Goal: Information Seeking & Learning: Learn about a topic

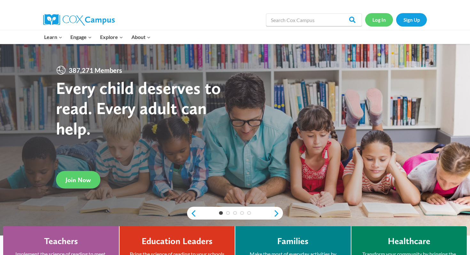
click at [380, 22] on link "Log In" at bounding box center [379, 19] width 28 height 13
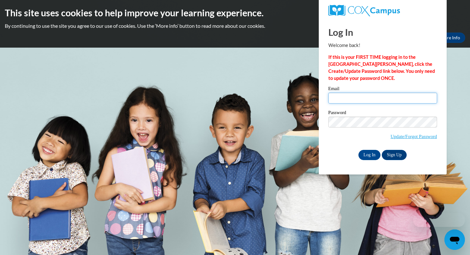
click at [350, 98] on input "Email" at bounding box center [382, 98] width 109 height 11
type input "ltrochil@shawanoschools.org"
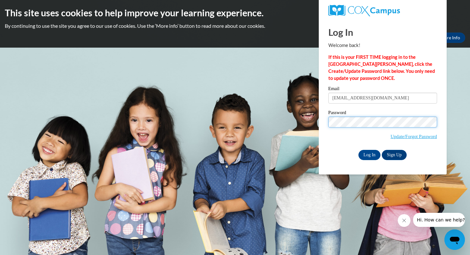
click at [358, 150] on input "Log In" at bounding box center [369, 155] width 22 height 10
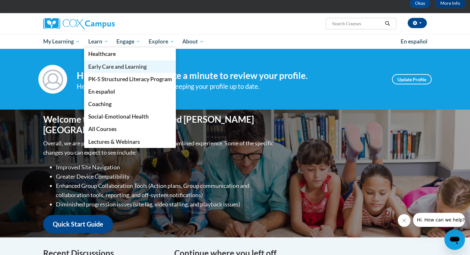
scroll to position [33, 0]
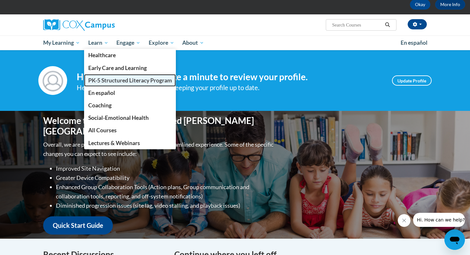
click at [133, 80] on span "PK-5 Structured Literacy Program" at bounding box center [130, 80] width 84 height 7
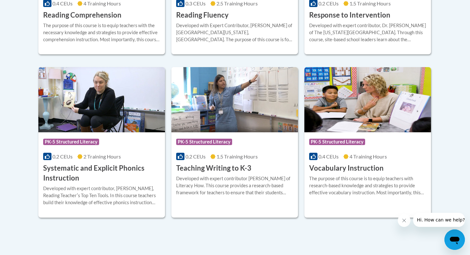
scroll to position [709, 0]
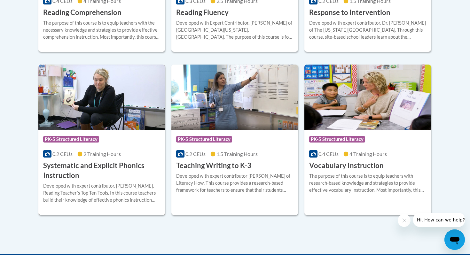
click at [70, 168] on h3 "Systematic and Explicit Phonics Instruction" at bounding box center [101, 171] width 117 height 20
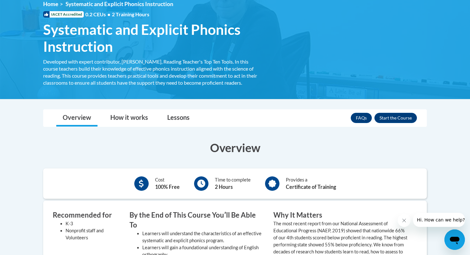
scroll to position [91, 0]
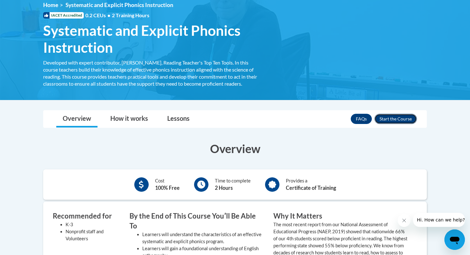
click at [387, 119] on button "Enroll" at bounding box center [395, 119] width 43 height 10
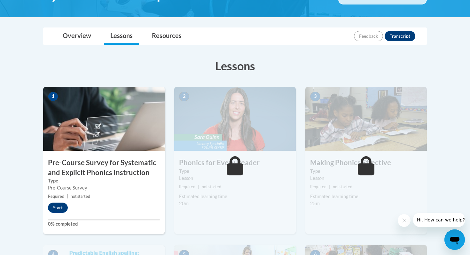
scroll to position [129, 0]
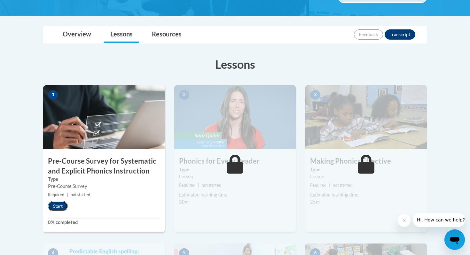
click at [58, 206] on button "Start" at bounding box center [58, 206] width 20 height 10
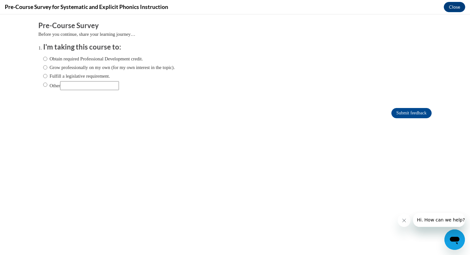
scroll to position [0, 0]
click at [101, 60] on label "Obtain required Professional Development credit." at bounding box center [93, 58] width 100 height 7
click at [47, 60] on input "Obtain required Professional Development credit." at bounding box center [45, 58] width 4 height 7
radio input "true"
click at [101, 66] on label "Grow professionally on my own (for my own interest in the topic)." at bounding box center [109, 67] width 132 height 7
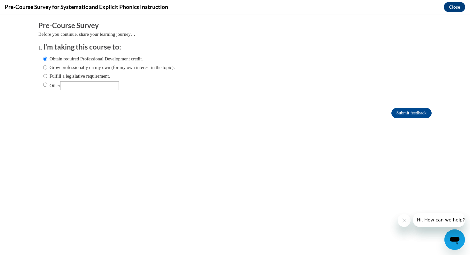
click at [47, 66] on input "Grow professionally on my own (for my own interest in the topic)." at bounding box center [45, 67] width 4 height 7
radio input "true"
click at [101, 57] on label "Obtain required Professional Development credit." at bounding box center [93, 58] width 100 height 7
click at [47, 57] on input "Obtain required Professional Development credit." at bounding box center [45, 58] width 4 height 7
radio input "true"
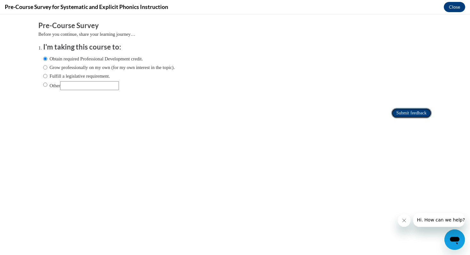
click at [399, 113] on input "Submit feedback" at bounding box center [411, 113] width 40 height 10
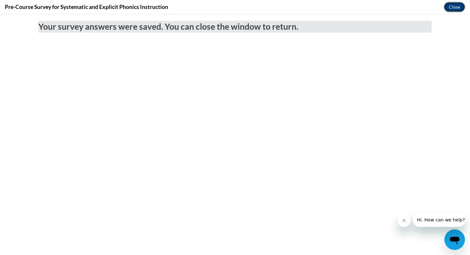
click at [454, 4] on button "Close" at bounding box center [454, 7] width 21 height 10
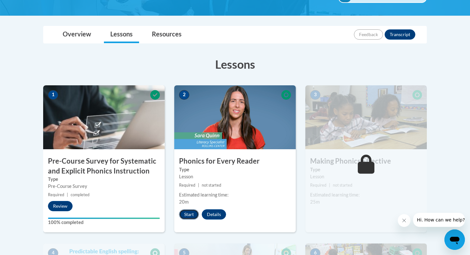
click at [190, 213] on button "Start" at bounding box center [189, 214] width 20 height 10
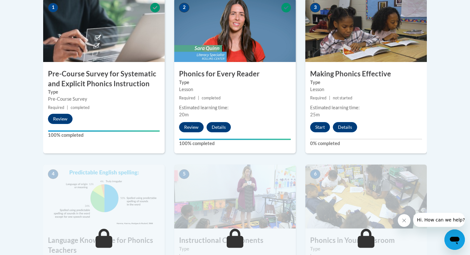
scroll to position [215, 0]
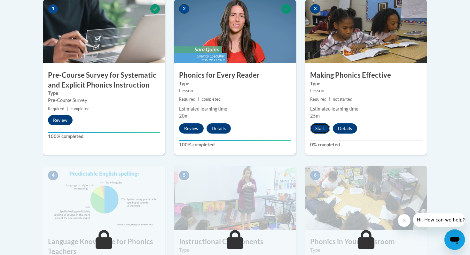
click at [323, 124] on button "Start" at bounding box center [320, 128] width 20 height 10
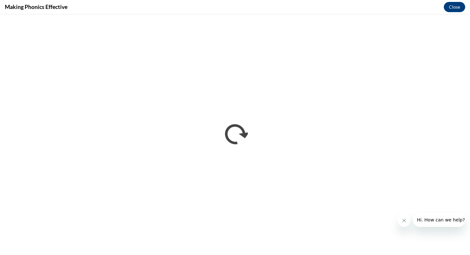
scroll to position [0, 0]
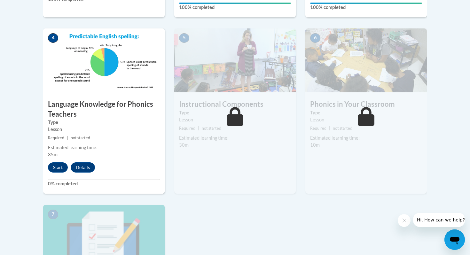
scroll to position [351, 0]
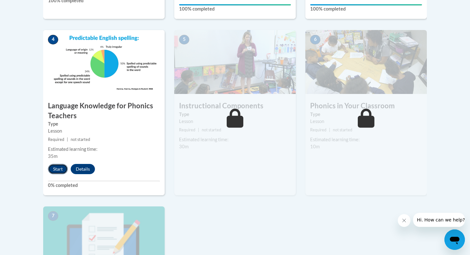
click at [56, 167] on button "Start" at bounding box center [58, 169] width 20 height 10
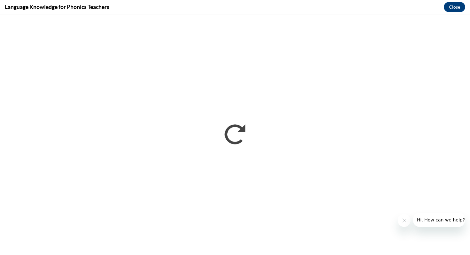
scroll to position [0, 0]
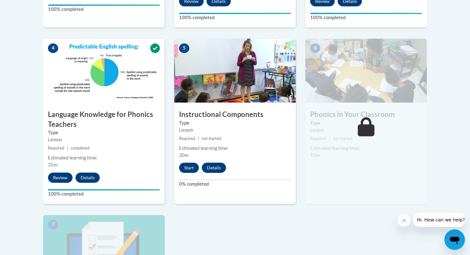
scroll to position [350, 0]
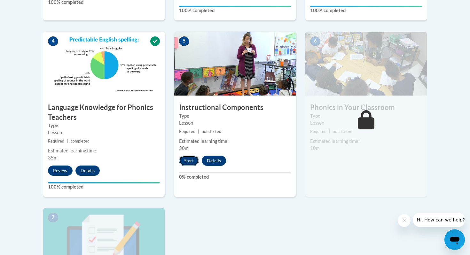
click at [188, 163] on button "Start" at bounding box center [189, 161] width 20 height 10
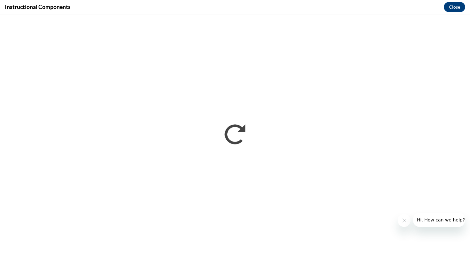
scroll to position [0, 0]
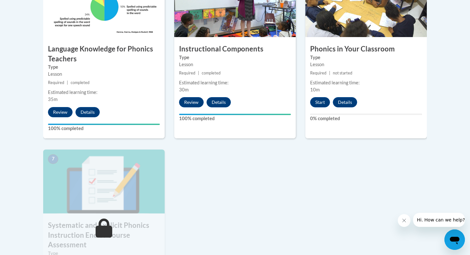
scroll to position [405, 0]
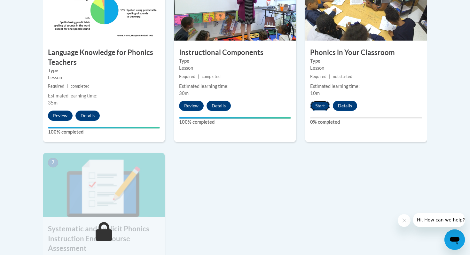
click at [321, 107] on button "Start" at bounding box center [320, 106] width 20 height 10
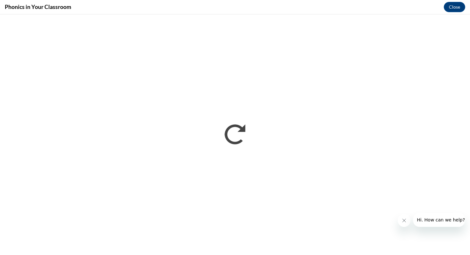
scroll to position [0, 0]
click at [404, 220] on icon "Close message from company" at bounding box center [403, 220] width 5 height 5
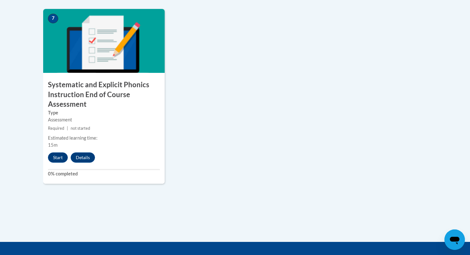
scroll to position [550, 0]
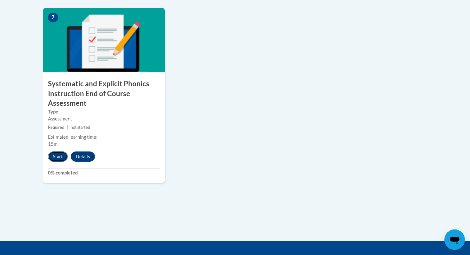
click at [54, 154] on button "Start" at bounding box center [58, 156] width 20 height 10
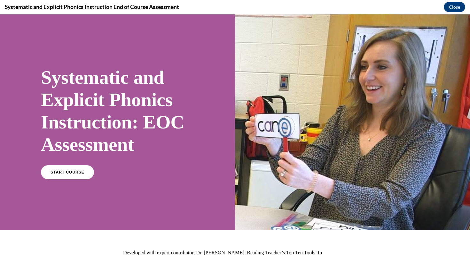
scroll to position [0, 0]
click at [69, 169] on link "START COURSE" at bounding box center [68, 172] width 56 height 15
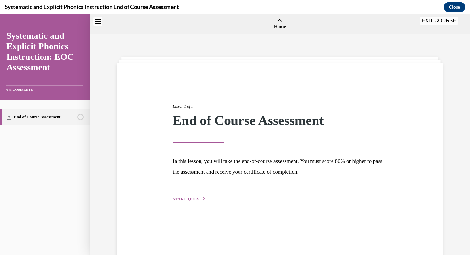
scroll to position [20, 0]
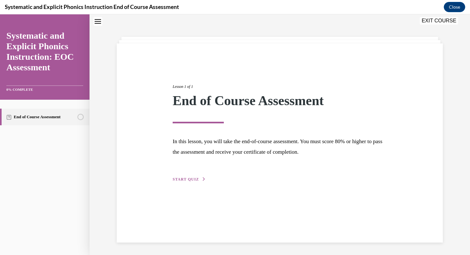
click at [197, 180] on span "START QUIZ" at bounding box center [186, 179] width 26 height 4
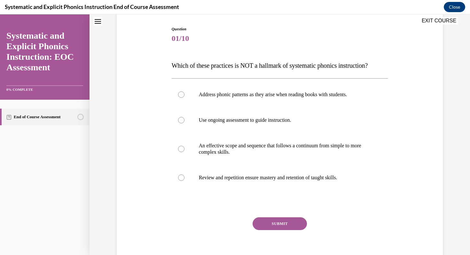
scroll to position [65, 0]
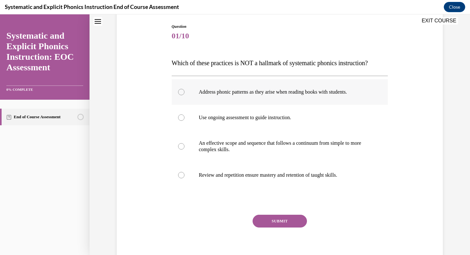
click at [220, 98] on div at bounding box center [280, 92] width 216 height 26
click at [276, 220] on button "SUBMIT" at bounding box center [279, 221] width 54 height 13
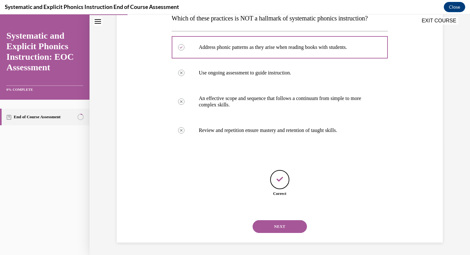
scroll to position [110, 0]
click at [276, 221] on button "NEXT" at bounding box center [279, 226] width 54 height 13
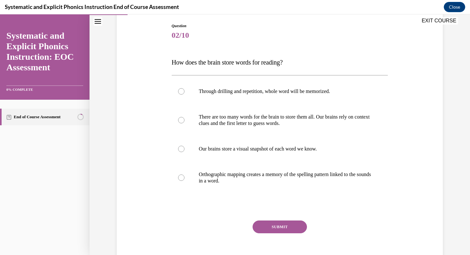
scroll to position [66, 0]
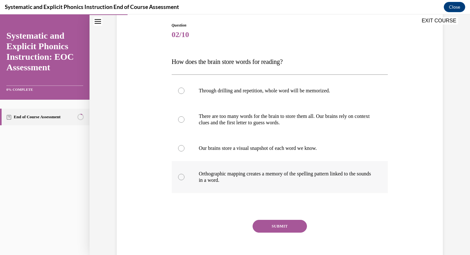
click at [237, 174] on p "Orthographic mapping creates a memory of the spelling pattern linked to the sou…" at bounding box center [285, 177] width 173 height 13
click at [268, 229] on button "SUBMIT" at bounding box center [279, 226] width 54 height 13
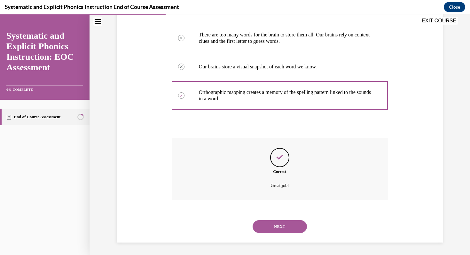
scroll to position [148, 0]
click at [268, 229] on button "NEXT" at bounding box center [279, 226] width 54 height 13
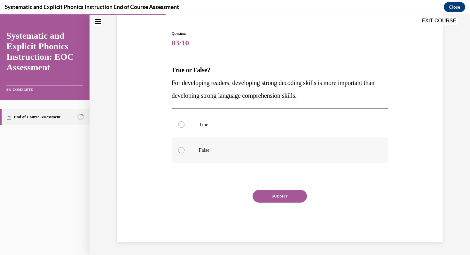
click at [180, 149] on div at bounding box center [181, 150] width 6 height 6
click at [287, 202] on button "SUBMIT" at bounding box center [279, 196] width 54 height 13
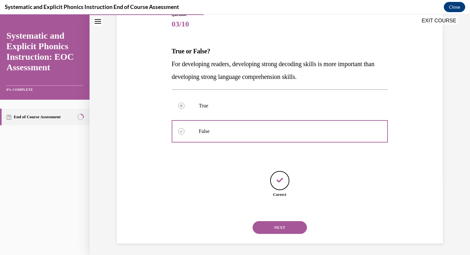
scroll to position [78, 0]
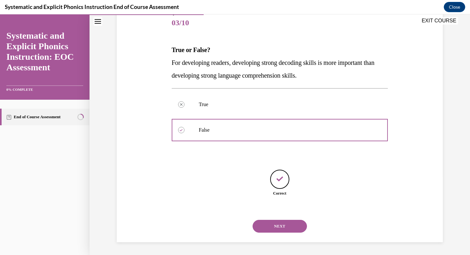
click at [276, 222] on button "NEXT" at bounding box center [279, 226] width 54 height 13
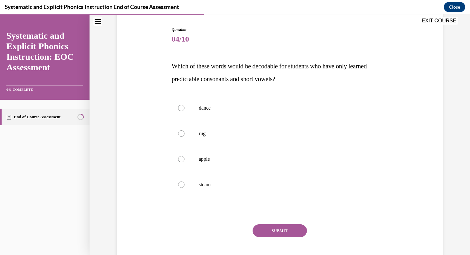
scroll to position [65, 0]
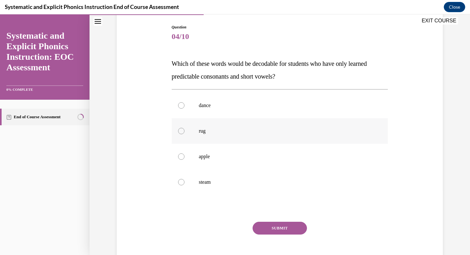
click at [211, 133] on p "rug" at bounding box center [285, 131] width 173 height 6
click at [266, 225] on button "SUBMIT" at bounding box center [279, 228] width 54 height 13
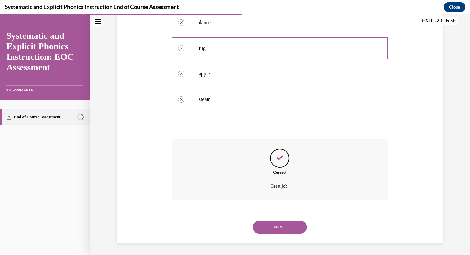
scroll to position [148, 0]
click at [266, 225] on button "NEXT" at bounding box center [279, 226] width 54 height 13
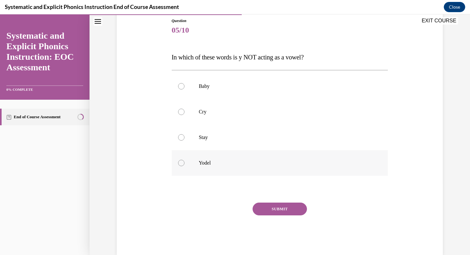
click at [212, 158] on div at bounding box center [280, 163] width 216 height 26
click at [264, 209] on button "SUBMIT" at bounding box center [279, 209] width 54 height 13
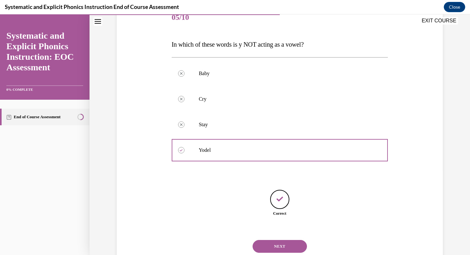
scroll to position [104, 0]
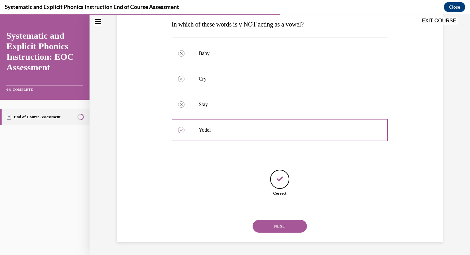
click at [268, 222] on button "NEXT" at bounding box center [279, 226] width 54 height 13
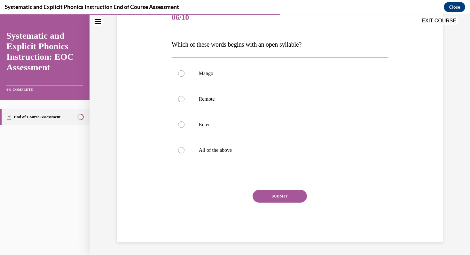
scroll to position [71, 0]
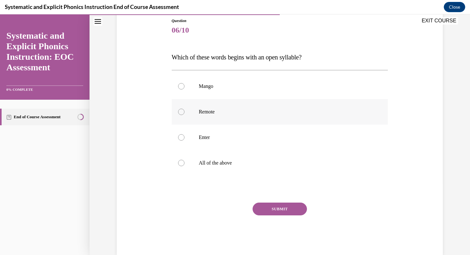
click at [214, 103] on div at bounding box center [280, 112] width 216 height 26
click at [276, 206] on button "SUBMIT" at bounding box center [279, 209] width 54 height 13
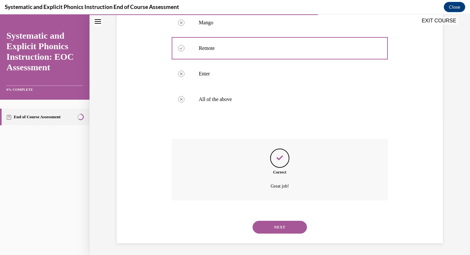
scroll to position [136, 0]
click at [282, 221] on button "NEXT" at bounding box center [279, 226] width 54 height 13
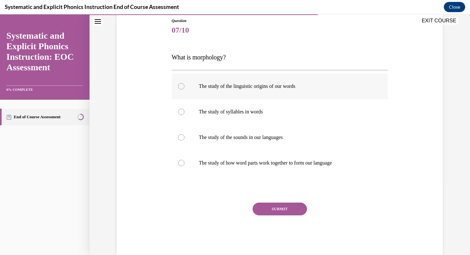
click at [272, 90] on div at bounding box center [280, 87] width 216 height 26
click at [276, 207] on button "SUBMIT" at bounding box center [279, 209] width 54 height 13
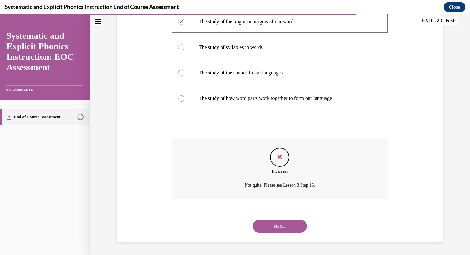
scroll to position [135, 0]
click at [274, 227] on button "NEXT" at bounding box center [279, 227] width 54 height 13
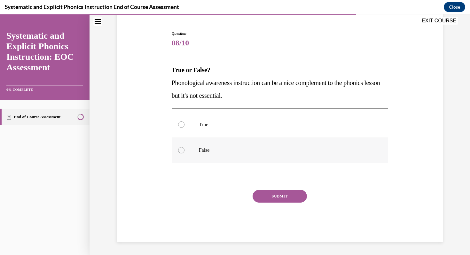
click at [184, 151] on div at bounding box center [280, 150] width 216 height 26
click at [268, 197] on button "SUBMIT" at bounding box center [279, 196] width 54 height 13
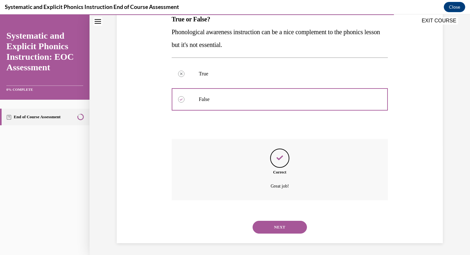
scroll to position [110, 0]
click at [272, 221] on button "NEXT" at bounding box center [279, 226] width 54 height 13
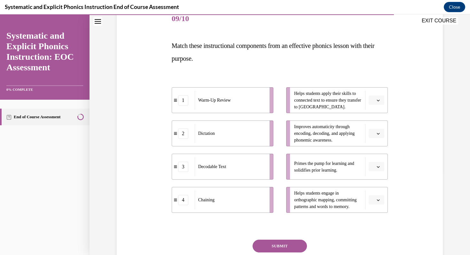
scroll to position [94, 0]
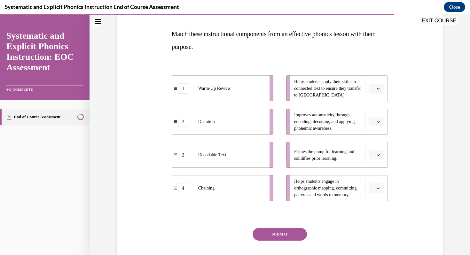
click at [376, 156] on span "button" at bounding box center [378, 155] width 4 height 4
click at [376, 181] on div "1" at bounding box center [376, 181] width 16 height 13
click at [380, 121] on button "button" at bounding box center [377, 122] width 16 height 10
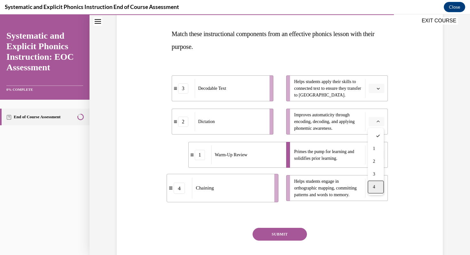
click at [376, 184] on div "4" at bounding box center [376, 187] width 16 height 13
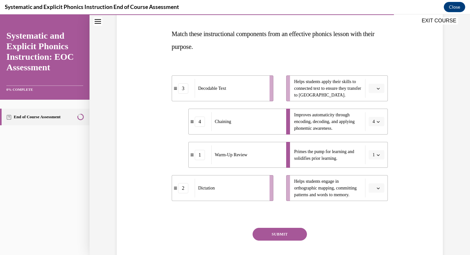
click at [382, 90] on button "button" at bounding box center [377, 89] width 16 height 10
click at [377, 135] on div "3" at bounding box center [376, 141] width 16 height 13
click at [379, 184] on button "button" at bounding box center [377, 188] width 16 height 10
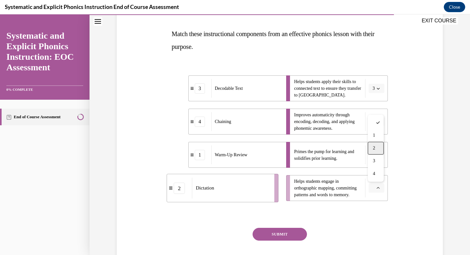
click at [376, 147] on div "2" at bounding box center [376, 148] width 16 height 13
click at [276, 233] on button "SUBMIT" at bounding box center [279, 234] width 54 height 13
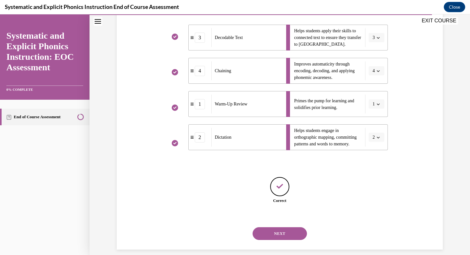
scroll to position [152, 0]
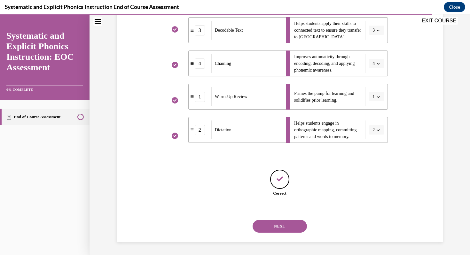
click at [276, 226] on button "NEXT" at bounding box center [279, 226] width 54 height 13
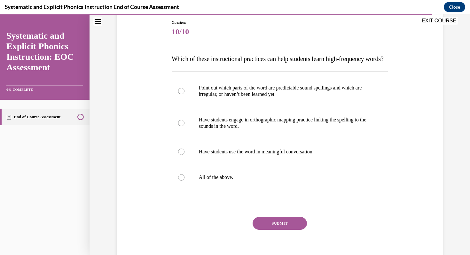
scroll to position [71, 0]
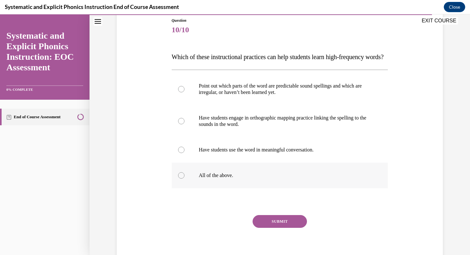
click at [228, 183] on div at bounding box center [280, 176] width 216 height 26
click at [267, 228] on button "SUBMIT" at bounding box center [279, 221] width 54 height 13
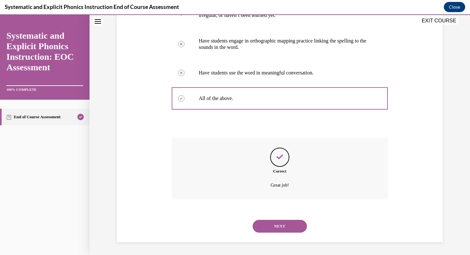
scroll to position [161, 0]
click at [269, 228] on button "NEXT" at bounding box center [279, 226] width 54 height 13
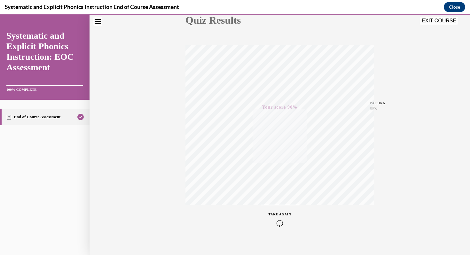
scroll to position [87, 0]
click at [429, 22] on button "EXIT COURSE" at bounding box center [439, 21] width 38 height 8
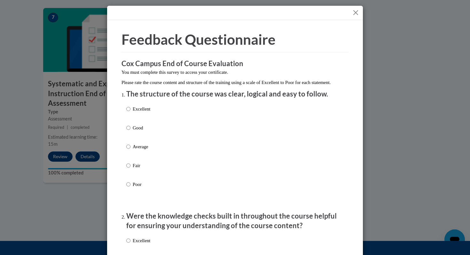
click at [131, 118] on label "Excellent" at bounding box center [138, 113] width 24 height 17
click at [130, 113] on input "Excellent" at bounding box center [128, 108] width 4 height 7
radio input "true"
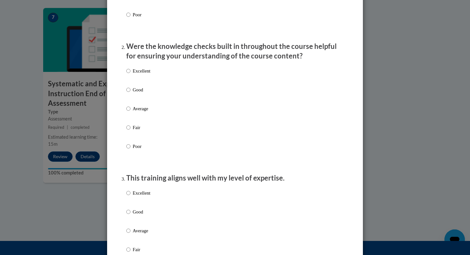
scroll to position [175, 0]
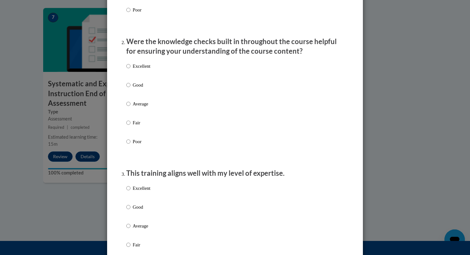
click at [134, 88] on div "Excellent Good Average Fair Poor" at bounding box center [138, 108] width 24 height 99
click at [135, 89] on p "Good" at bounding box center [142, 85] width 18 height 7
click at [130, 89] on input "Good" at bounding box center [128, 85] width 4 height 7
radio input "true"
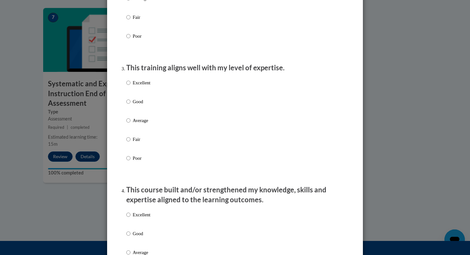
scroll to position [281, 0]
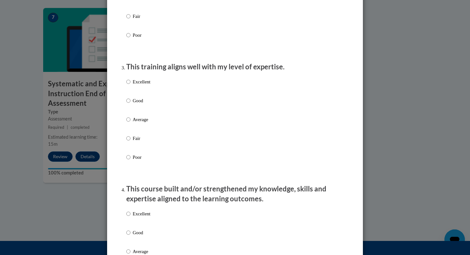
click at [137, 85] on p "Excellent" at bounding box center [142, 81] width 18 height 7
click at [130, 85] on input "Excellent" at bounding box center [128, 81] width 4 height 7
radio input "true"
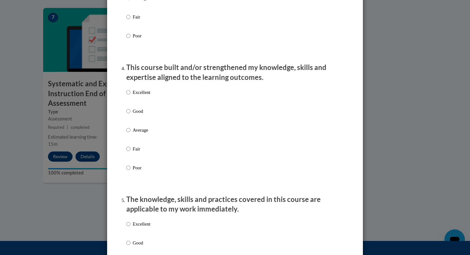
scroll to position [403, 0]
click at [144, 113] on div "Excellent Good Average Fair Poor" at bounding box center [138, 134] width 24 height 99
click at [136, 114] on p "Good" at bounding box center [142, 110] width 18 height 7
click at [130, 114] on input "Good" at bounding box center [128, 110] width 4 height 7
radio input "true"
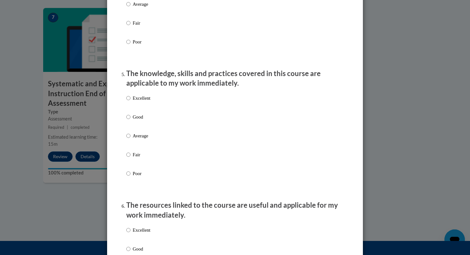
scroll to position [531, 0]
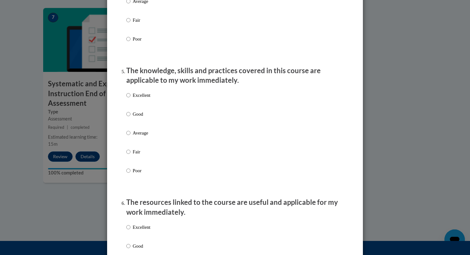
click at [135, 118] on p "Good" at bounding box center [142, 114] width 18 height 7
click at [130, 118] on input "Good" at bounding box center [128, 114] width 4 height 7
radio input "true"
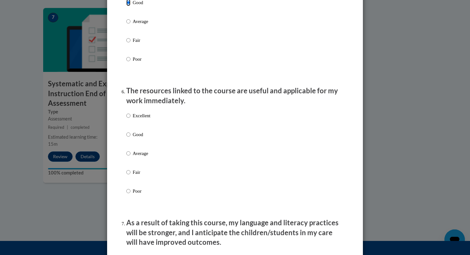
scroll to position [645, 0]
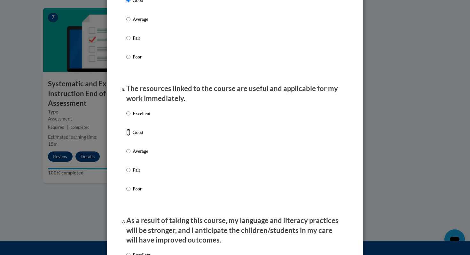
click at [128, 136] on input "Good" at bounding box center [128, 132] width 4 height 7
radio input "true"
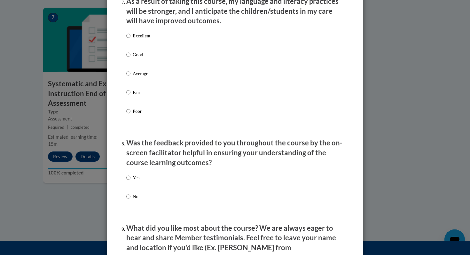
scroll to position [864, 0]
click at [139, 58] on p "Good" at bounding box center [142, 54] width 18 height 7
click at [130, 58] on input "Good" at bounding box center [128, 54] width 4 height 7
radio input "true"
click at [137, 181] on p "Yes" at bounding box center [136, 177] width 7 height 7
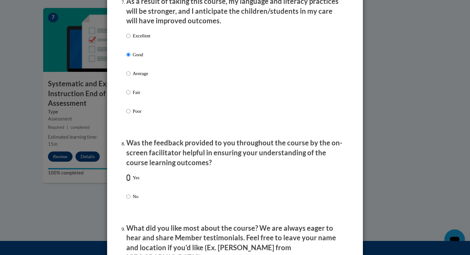
click at [130, 181] on input "Yes" at bounding box center [128, 177] width 4 height 7
radio input "true"
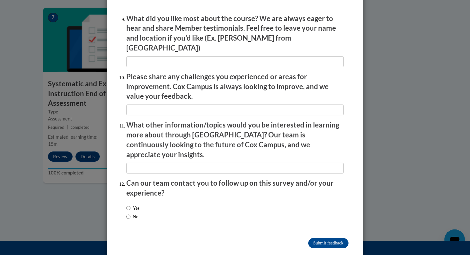
scroll to position [1075, 0]
click at [322, 237] on input "Submit feedback" at bounding box center [328, 242] width 40 height 10
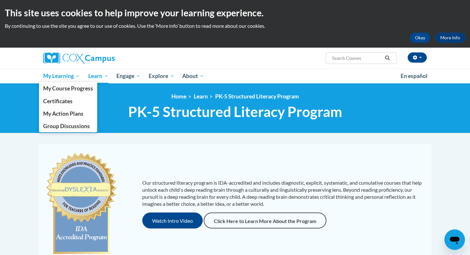
click at [75, 74] on span "My Learning" at bounding box center [61, 76] width 37 height 8
click at [70, 88] on span "My Course Progress" at bounding box center [68, 88] width 50 height 7
